Goal: Go to known website: Access a specific website the user already knows

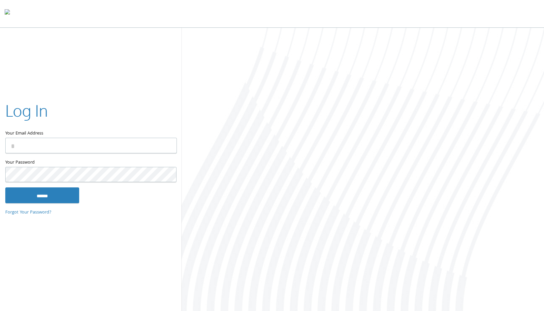
type input "**********"
click at [37, 199] on input "******" at bounding box center [42, 195] width 74 height 16
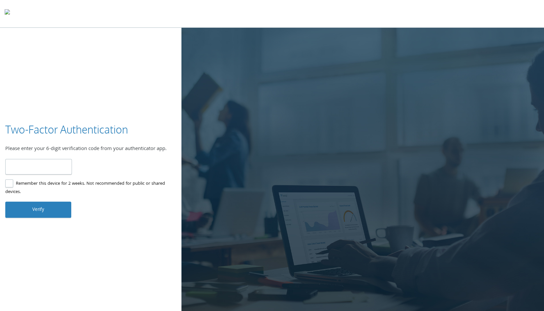
type input "******"
